Goal: Transaction & Acquisition: Book appointment/travel/reservation

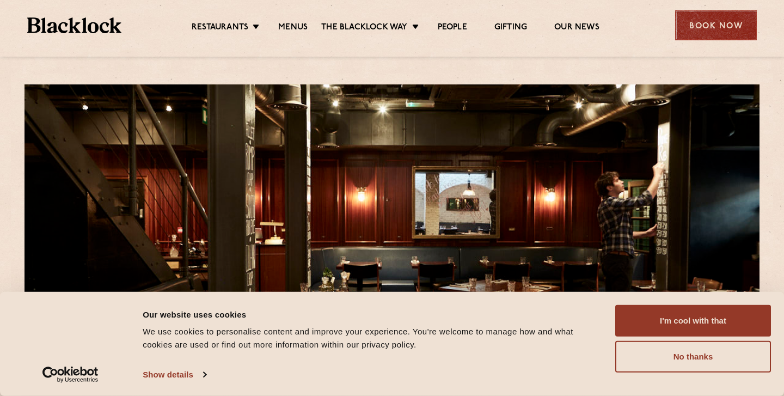
click at [696, 21] on div "Book Now" at bounding box center [716, 25] width 82 height 30
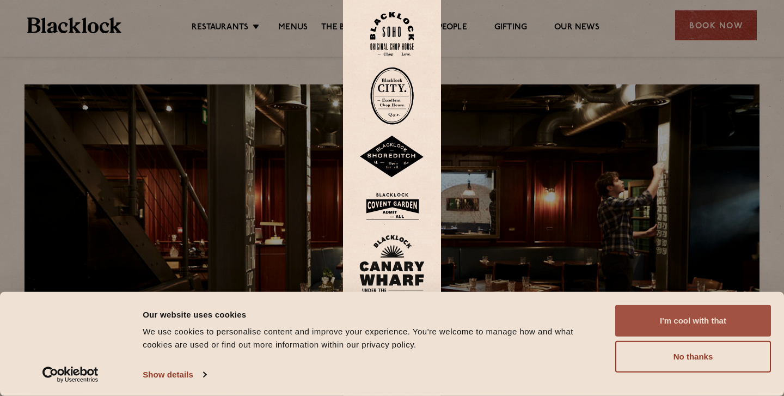
click at [668, 329] on button "I'm cool with that" at bounding box center [693, 321] width 156 height 32
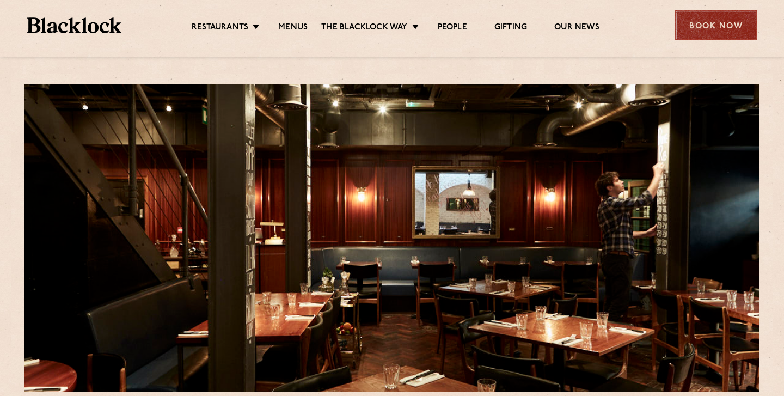
click at [687, 31] on div "Book Now" at bounding box center [716, 25] width 82 height 30
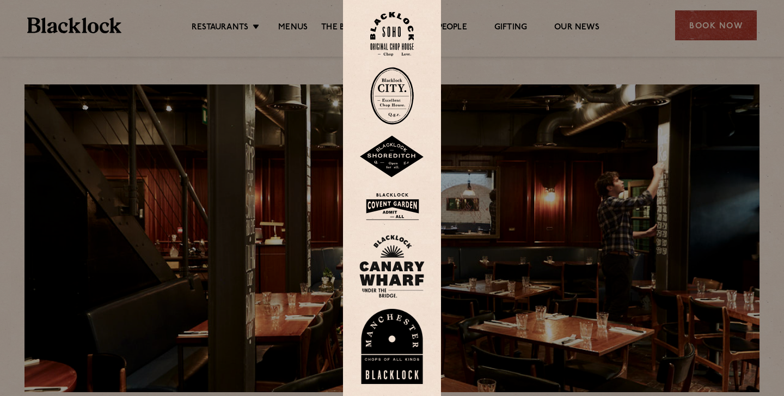
click at [389, 276] on img at bounding box center [391, 266] width 65 height 63
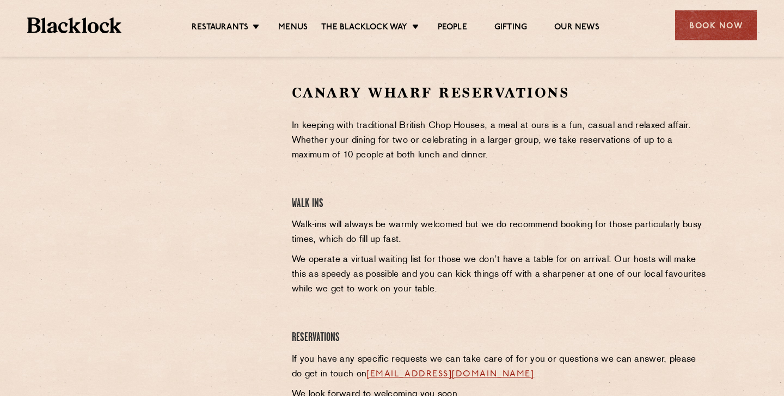
scroll to position [340, 0]
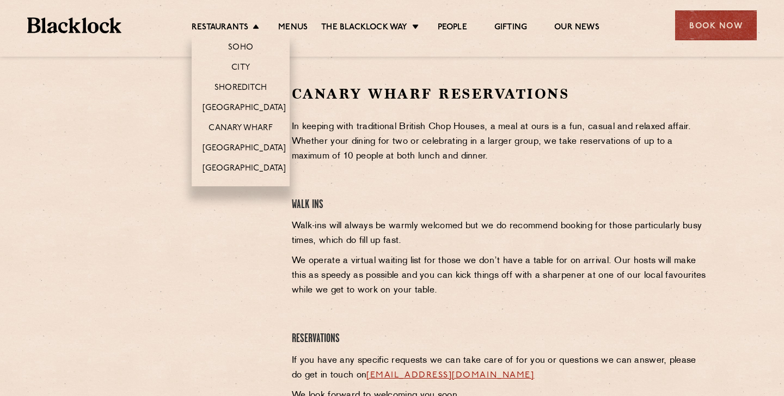
click at [243, 120] on li "Canary Wharf" at bounding box center [241, 128] width 98 height 20
click at [243, 125] on link "Canary Wharf" at bounding box center [241, 129] width 64 height 12
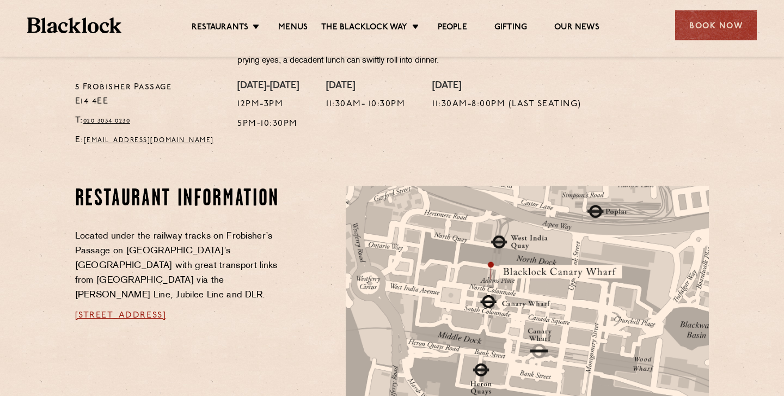
scroll to position [472, 0]
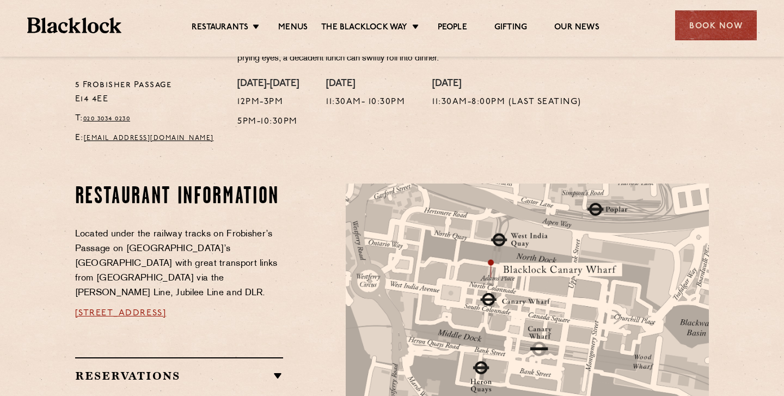
click at [264, 369] on h2 "Reservations" at bounding box center [179, 375] width 209 height 13
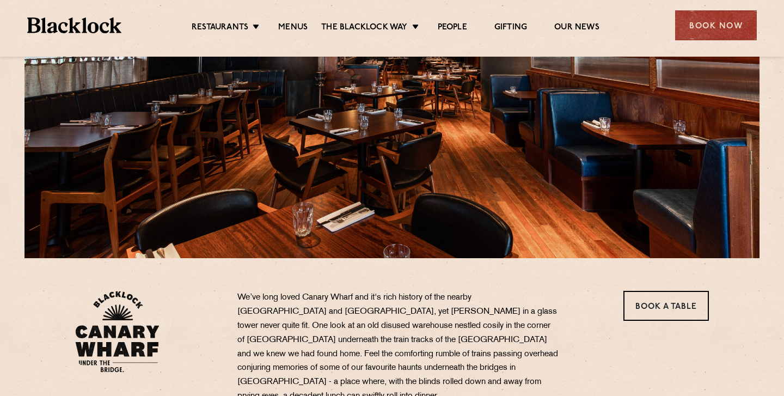
scroll to position [0, 0]
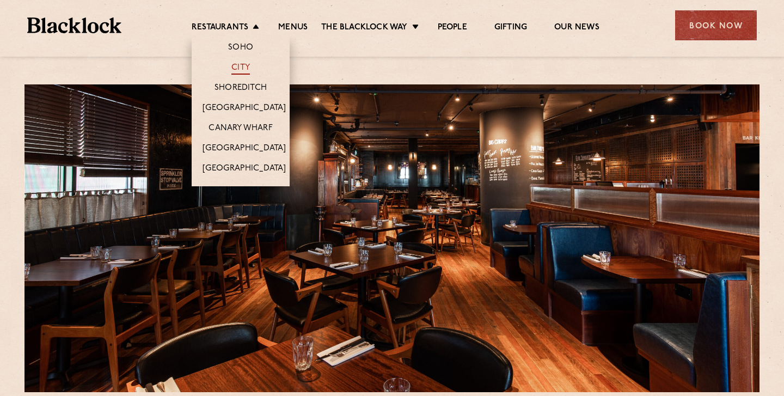
click at [240, 63] on link "City" at bounding box center [240, 69] width 19 height 12
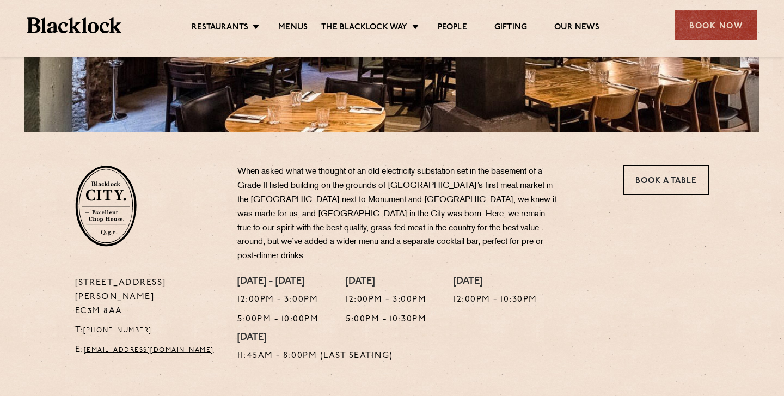
scroll to position [267, 0]
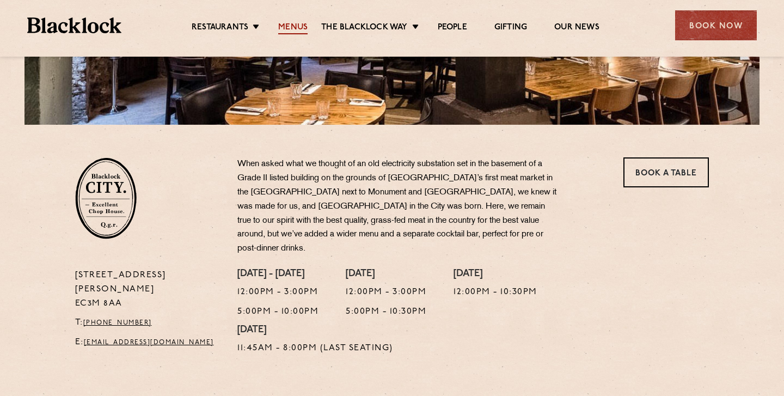
click at [295, 26] on link "Menus" at bounding box center [292, 28] width 29 height 12
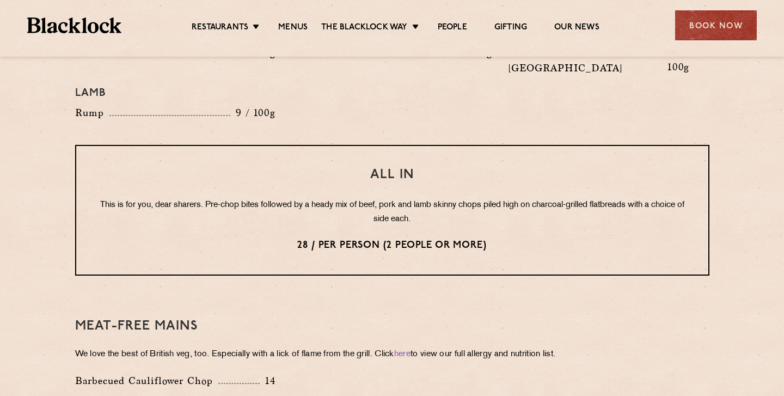
scroll to position [1319, 0]
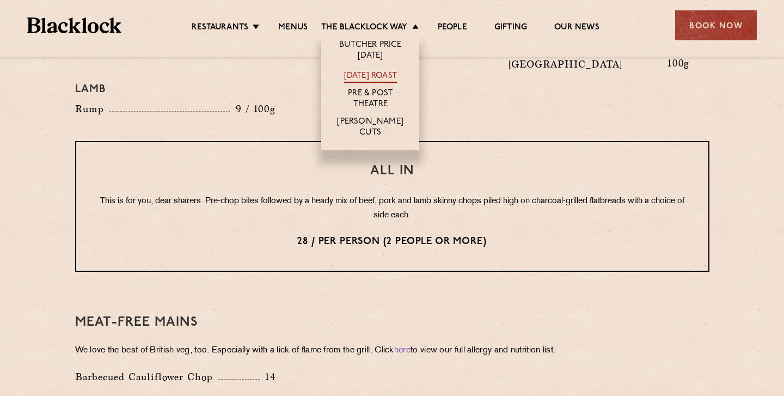
click at [370, 74] on link "[DATE] Roast" at bounding box center [370, 77] width 53 height 12
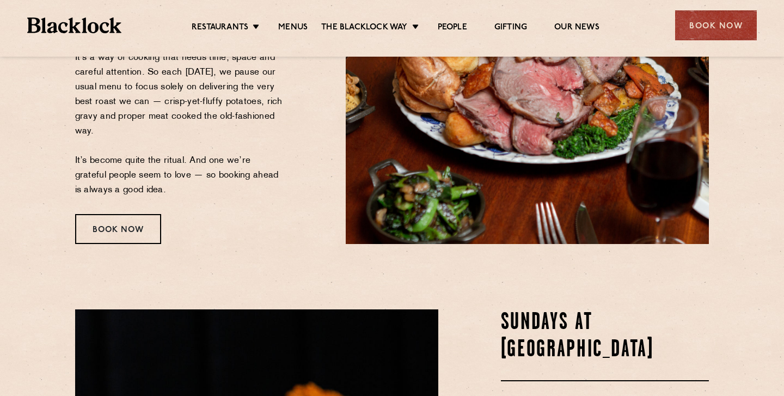
scroll to position [288, 0]
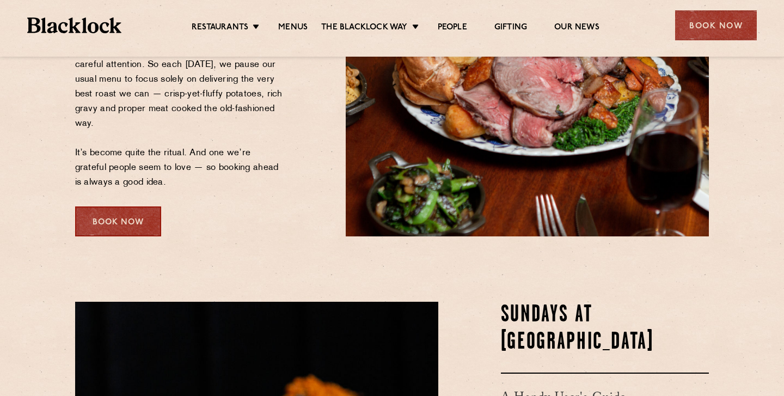
click at [120, 218] on div "Book Now" at bounding box center [118, 221] width 86 height 30
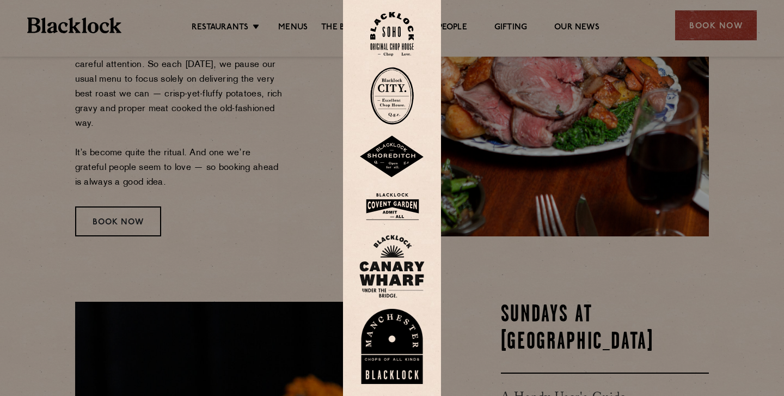
click at [266, 225] on div at bounding box center [392, 198] width 784 height 396
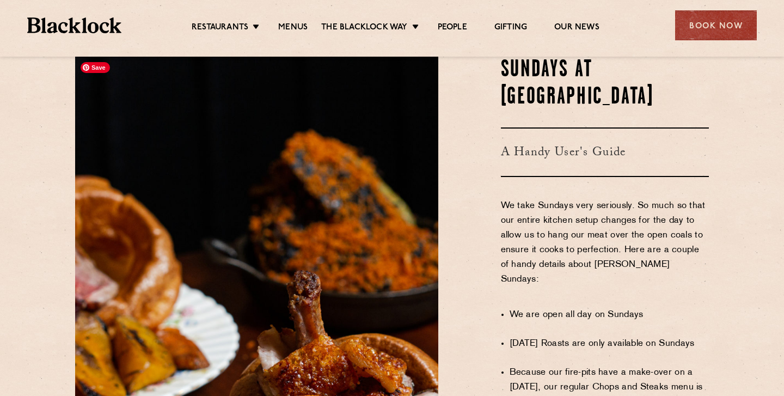
scroll to position [521, 0]
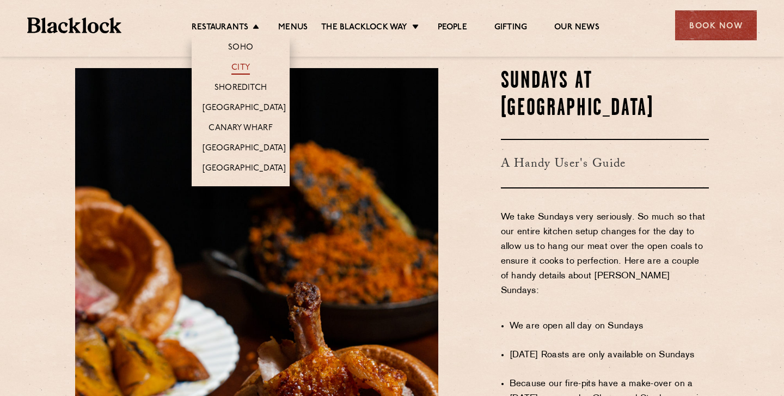
click at [239, 70] on link "City" at bounding box center [240, 69] width 19 height 12
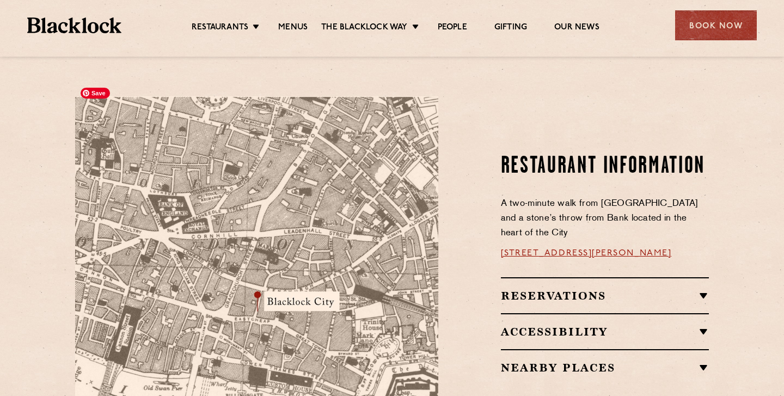
scroll to position [566, 0]
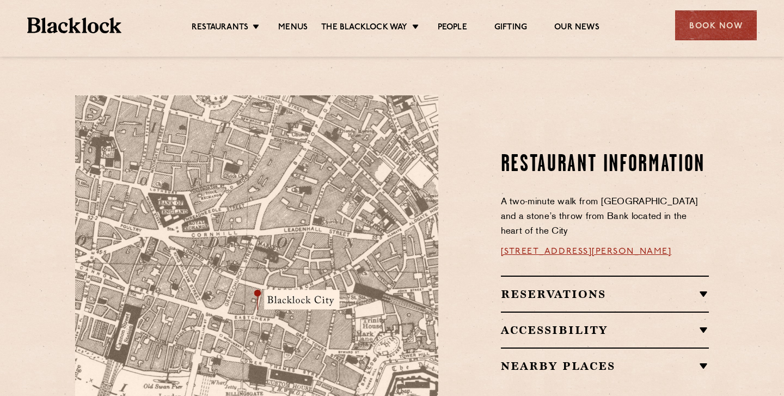
click at [522, 247] on link "13 Philpot Ln, London EC3M 8AA" at bounding box center [586, 251] width 171 height 9
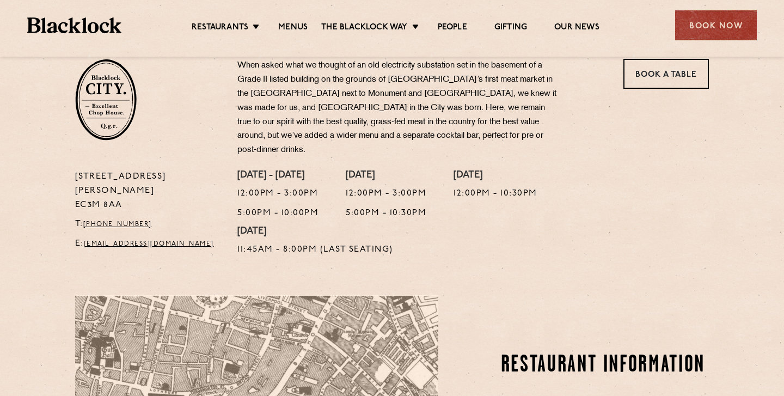
scroll to position [364, 0]
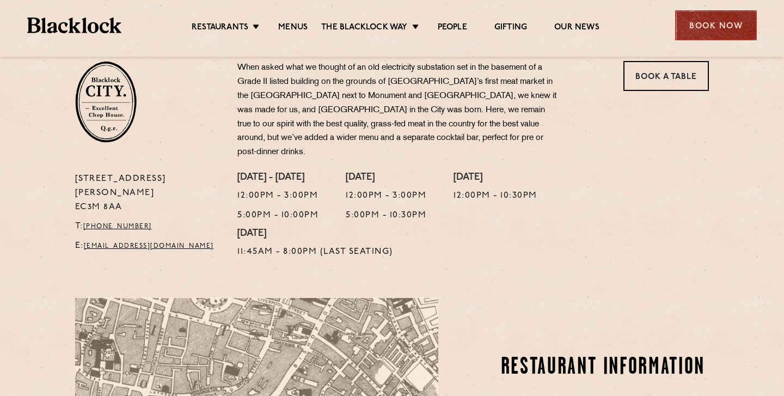
click at [679, 32] on div "Book Now" at bounding box center [716, 25] width 82 height 30
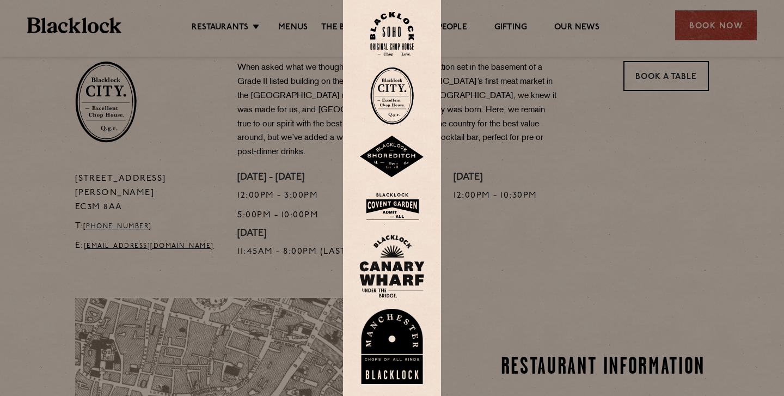
click at [386, 94] on img at bounding box center [392, 96] width 44 height 58
